Goal: Task Accomplishment & Management: Complete application form

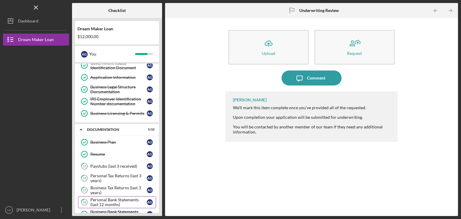
scroll to position [77, 0]
click at [116, 92] on div "Business Legal Structure Documentation" at bounding box center [118, 89] width 56 height 10
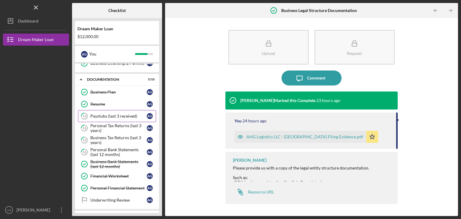
scroll to position [127, 0]
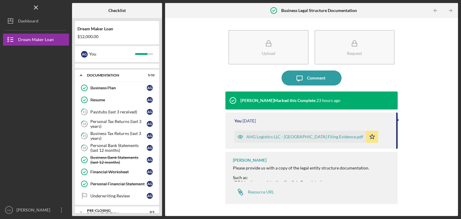
scroll to position [131, 0]
click at [107, 148] on div "Personal Bank Statements (last 12 months)" at bounding box center [118, 148] width 56 height 10
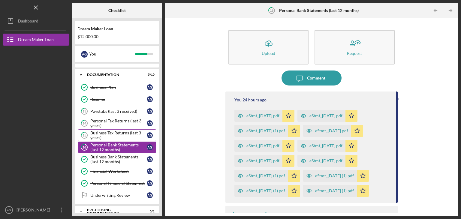
click at [102, 131] on div "Business Tax Returns (last 3 years)" at bounding box center [118, 136] width 56 height 10
